Goal: Task Accomplishment & Management: Manage account settings

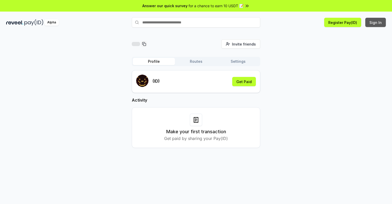
click at [376, 22] on button "Sign In" at bounding box center [375, 22] width 21 height 9
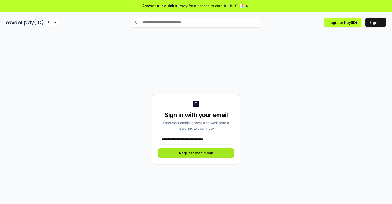
type input "**********"
click at [196, 153] on button "Request magic link" at bounding box center [196, 152] width 76 height 9
